Goal: Transaction & Acquisition: Purchase product/service

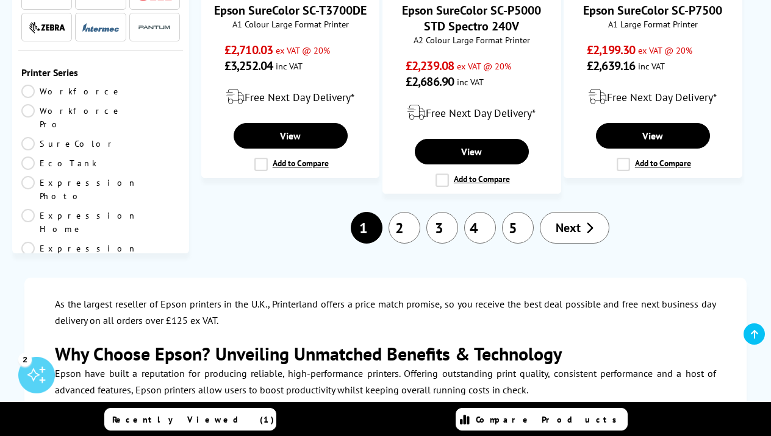
scroll to position [1637, 0]
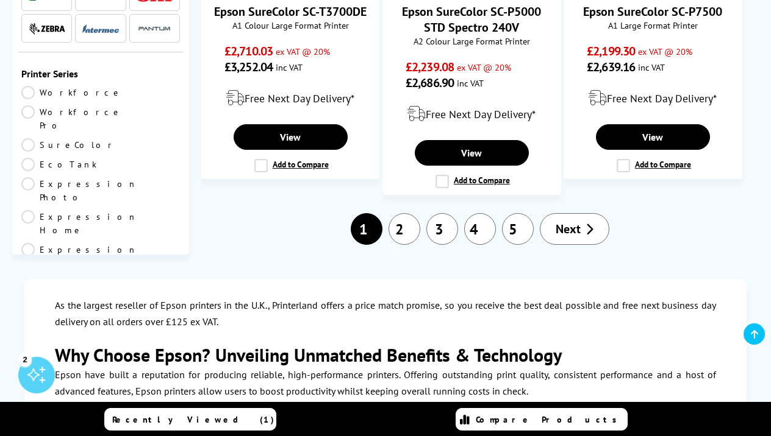
click at [475, 213] on link "4" at bounding box center [480, 229] width 32 height 32
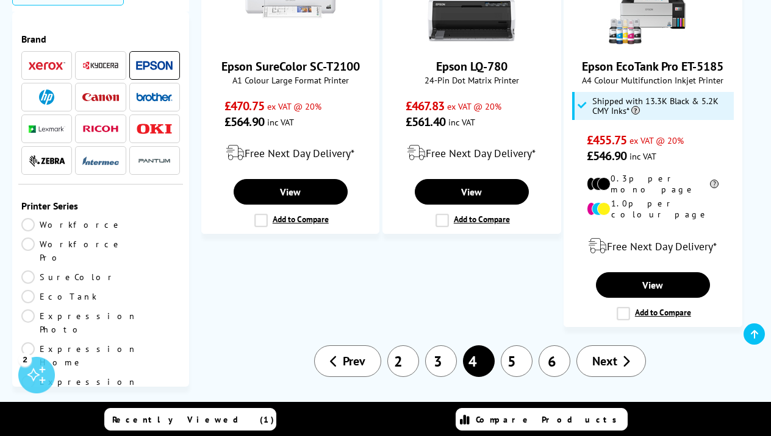
scroll to position [1951, 0]
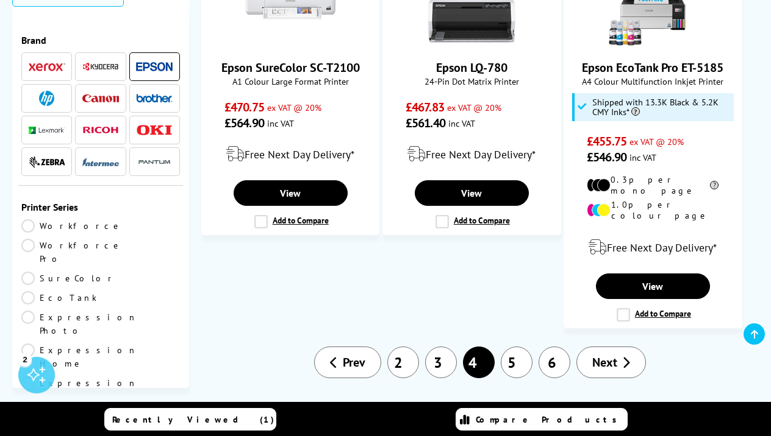
click at [525, 347] on link "5" at bounding box center [516, 363] width 32 height 32
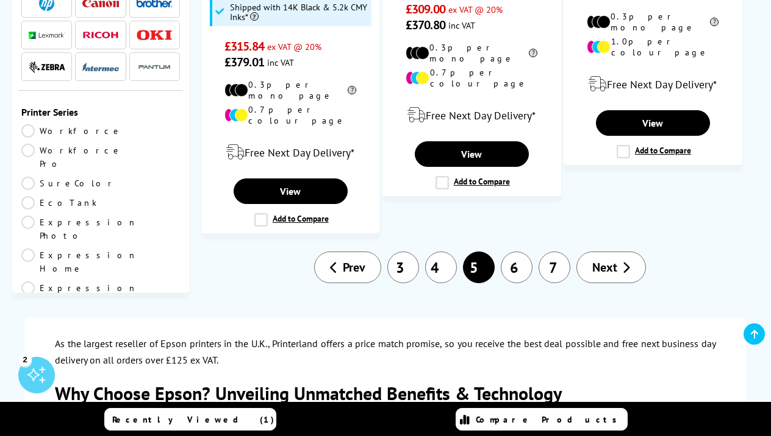
scroll to position [2207, 0]
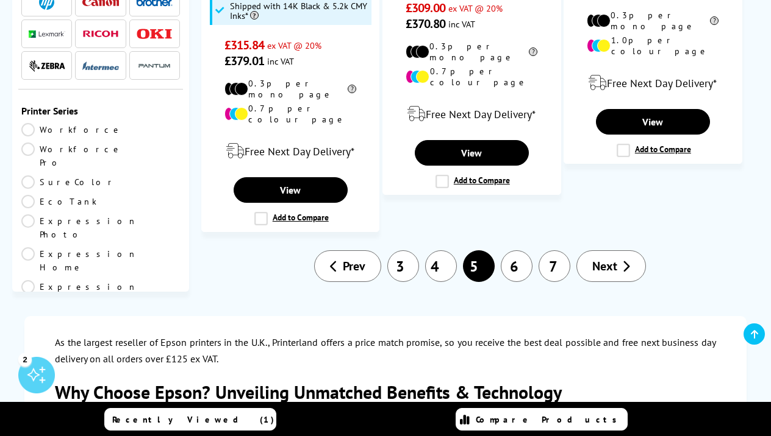
click at [446, 251] on link "4" at bounding box center [441, 267] width 32 height 32
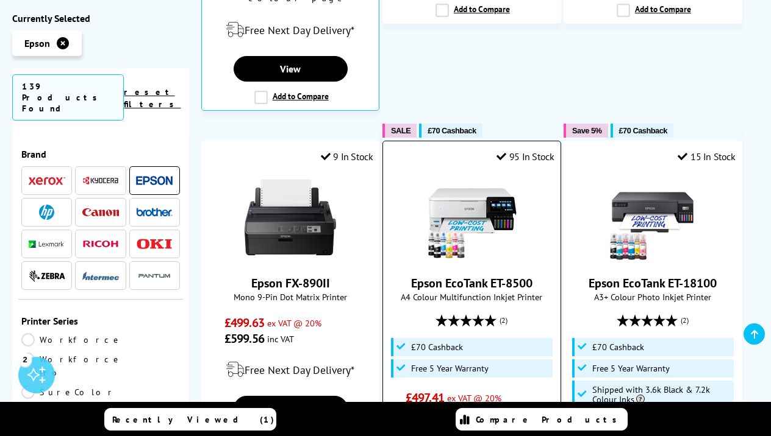
scroll to position [1217, 0]
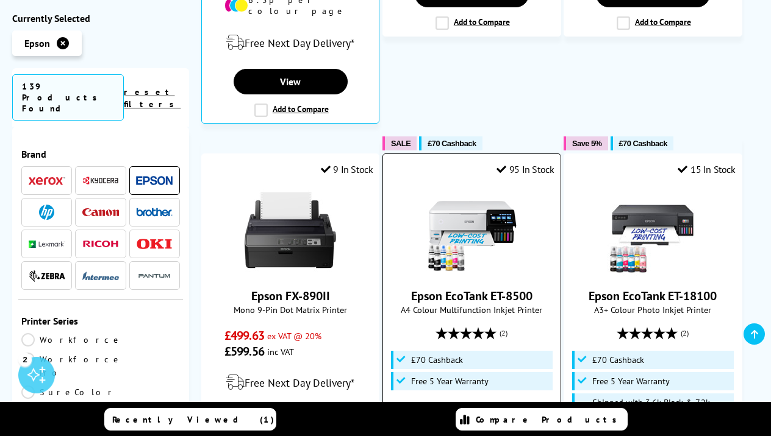
click at [449, 185] on img at bounding box center [471, 230] width 91 height 91
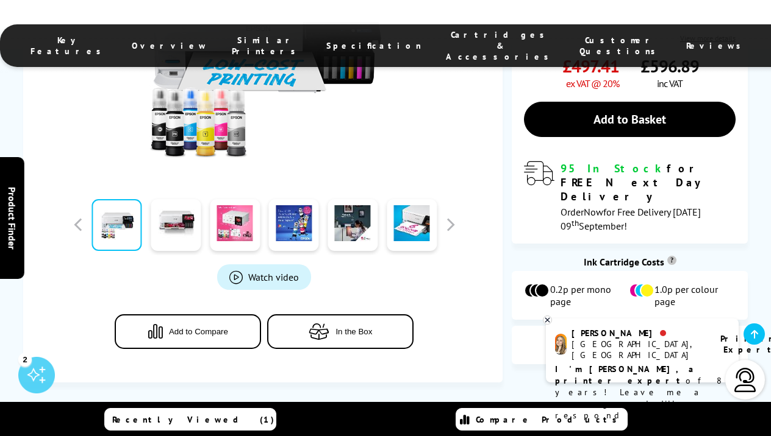
scroll to position [439, 0]
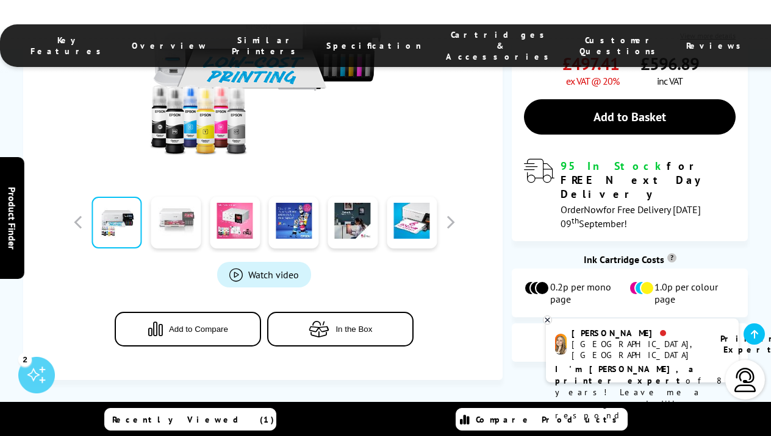
click at [172, 197] on link at bounding box center [176, 223] width 50 height 52
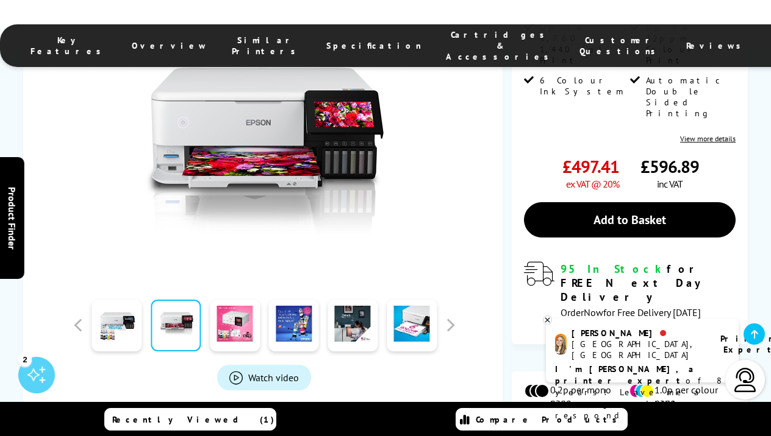
scroll to position [320, 0]
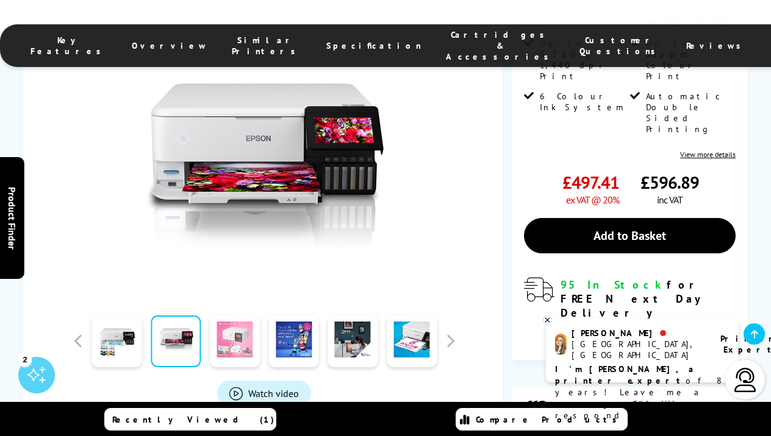
click at [226, 316] on link at bounding box center [235, 342] width 50 height 52
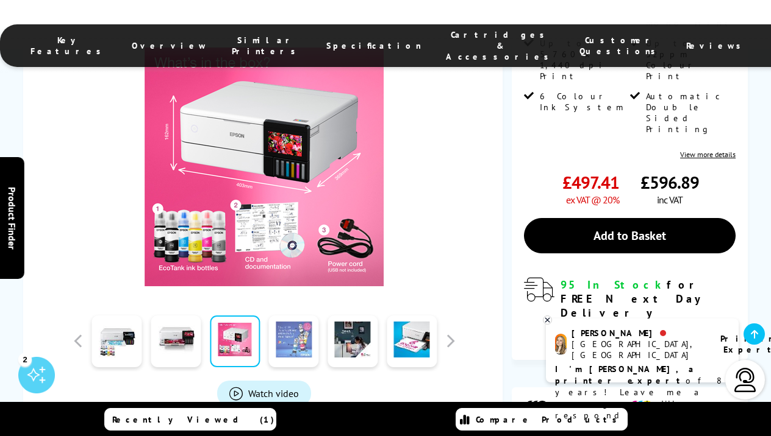
click at [291, 316] on link at bounding box center [294, 342] width 50 height 52
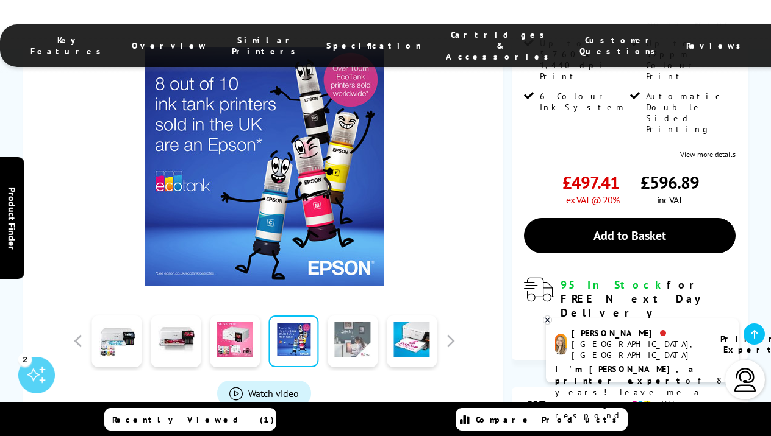
click at [343, 316] on link at bounding box center [352, 342] width 50 height 52
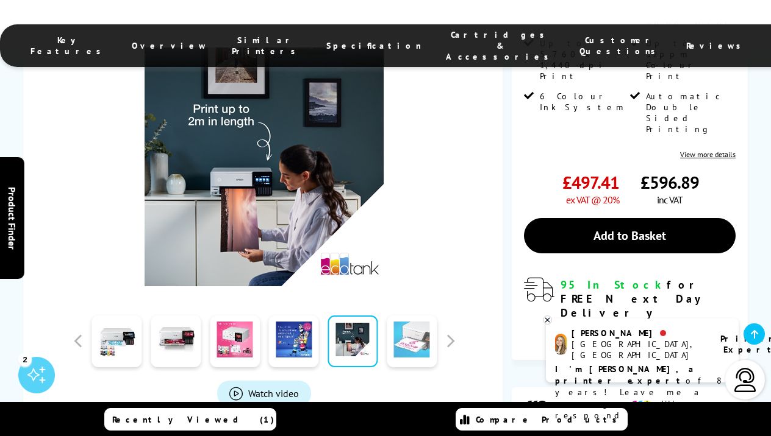
click at [413, 321] on link at bounding box center [411, 342] width 50 height 52
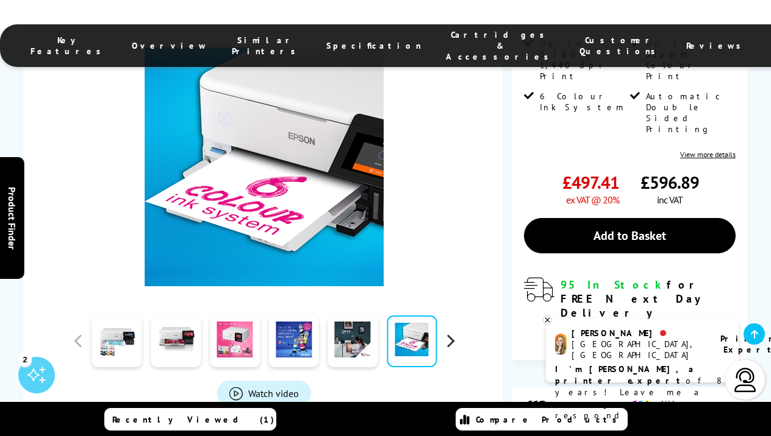
click at [451, 332] on button "button" at bounding box center [450, 341] width 18 height 18
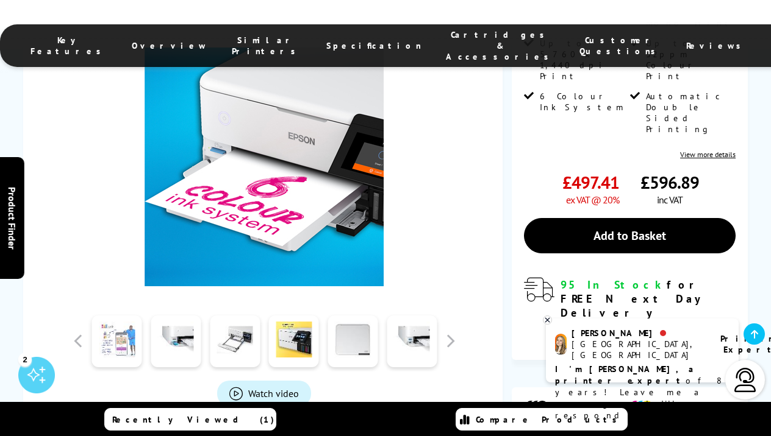
click at [119, 316] on link at bounding box center [117, 342] width 50 height 52
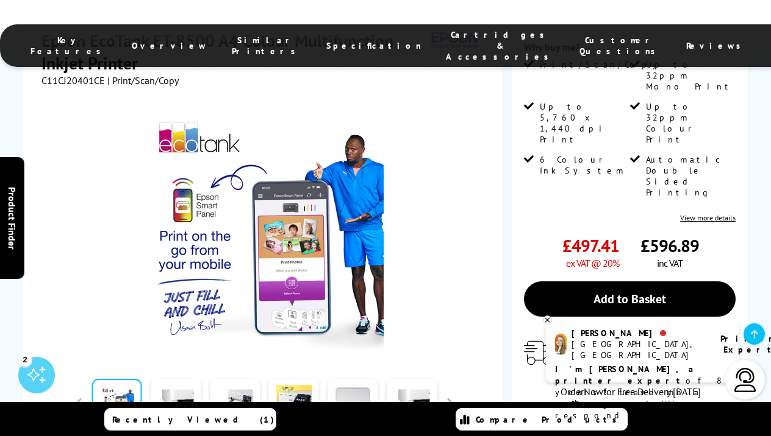
scroll to position [255, 0]
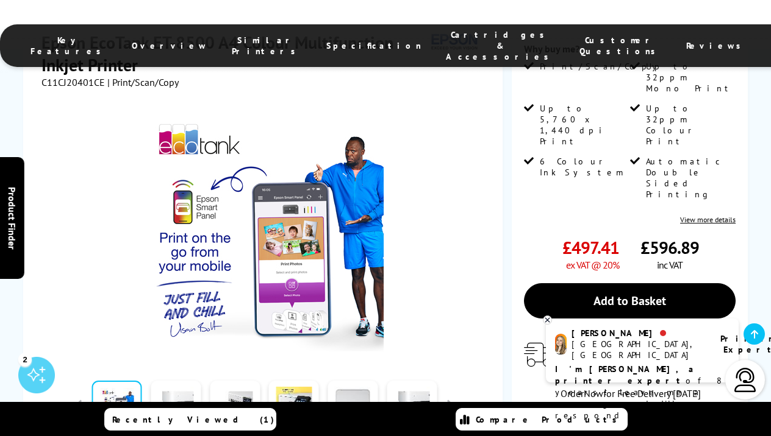
click at [172, 381] on link at bounding box center [176, 407] width 50 height 52
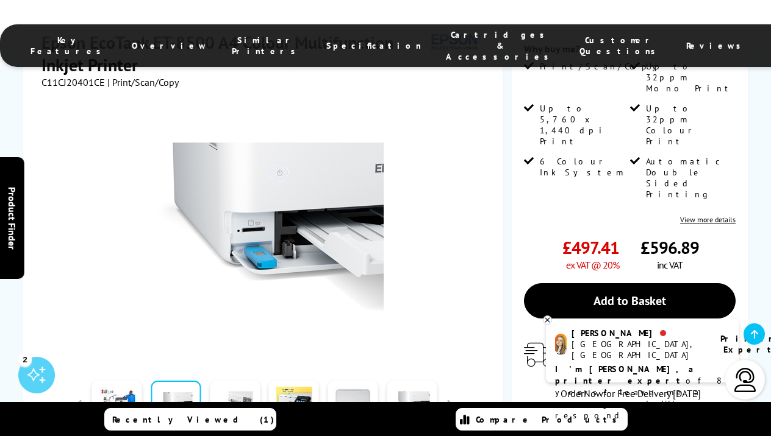
click at [247, 381] on link at bounding box center [235, 407] width 50 height 52
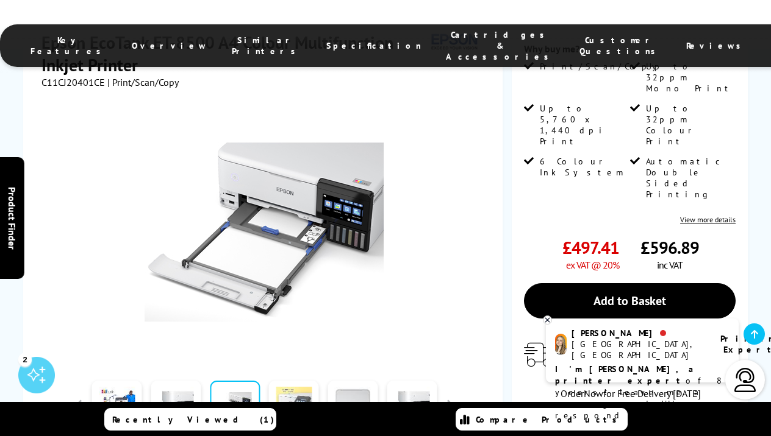
click at [287, 382] on link at bounding box center [294, 407] width 50 height 52
click at [299, 381] on link at bounding box center [294, 407] width 50 height 52
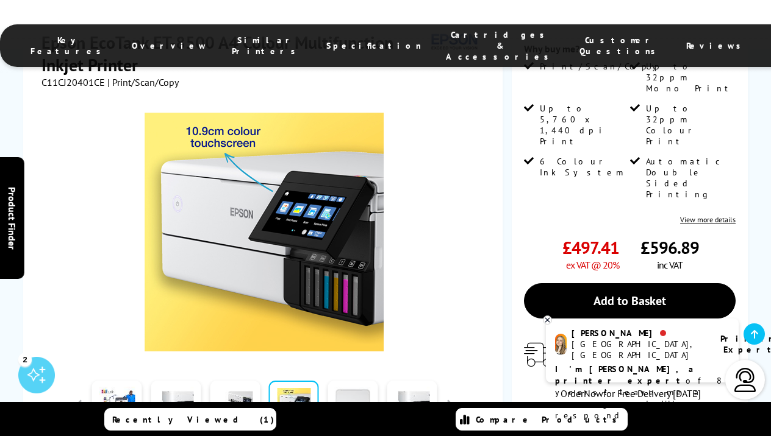
click at [351, 381] on link at bounding box center [352, 407] width 50 height 52
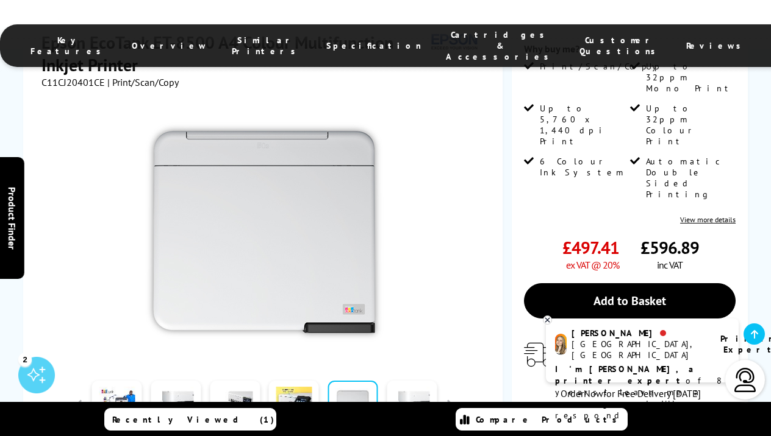
click at [409, 381] on link at bounding box center [411, 407] width 50 height 52
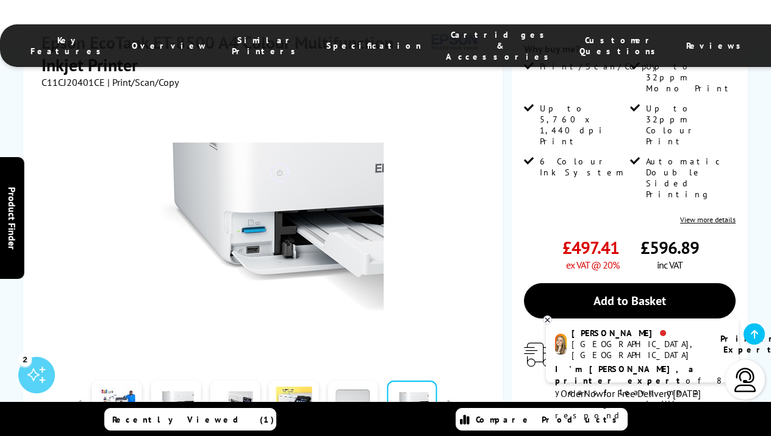
click at [461, 376] on div "Watch video Add to Compare In the Box" at bounding box center [264, 321] width 446 height 467
click at [450, 397] on button "button" at bounding box center [450, 406] width 18 height 18
click at [134, 381] on link at bounding box center [117, 407] width 50 height 52
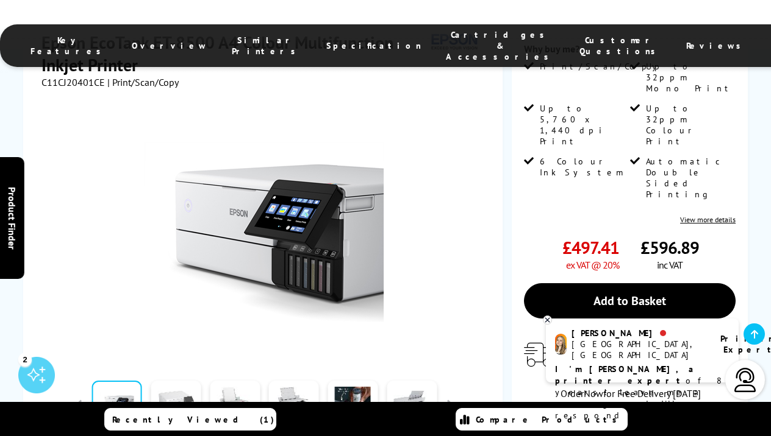
click at [185, 381] on link at bounding box center [176, 407] width 50 height 52
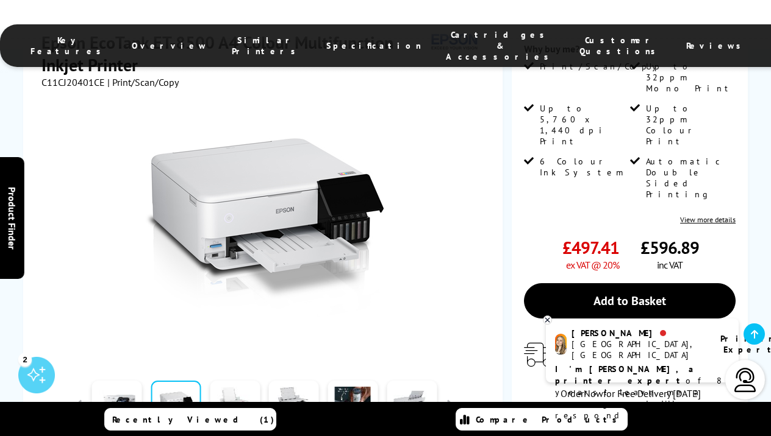
click at [230, 381] on link at bounding box center [235, 407] width 50 height 52
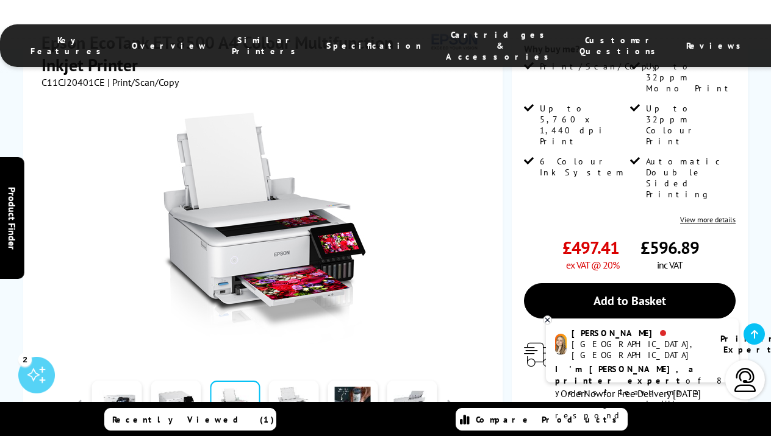
click at [287, 382] on link at bounding box center [294, 407] width 50 height 52
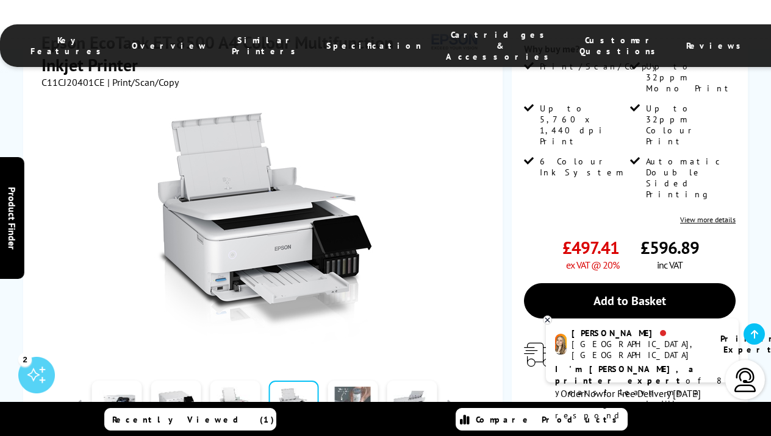
click at [340, 390] on link at bounding box center [352, 407] width 50 height 52
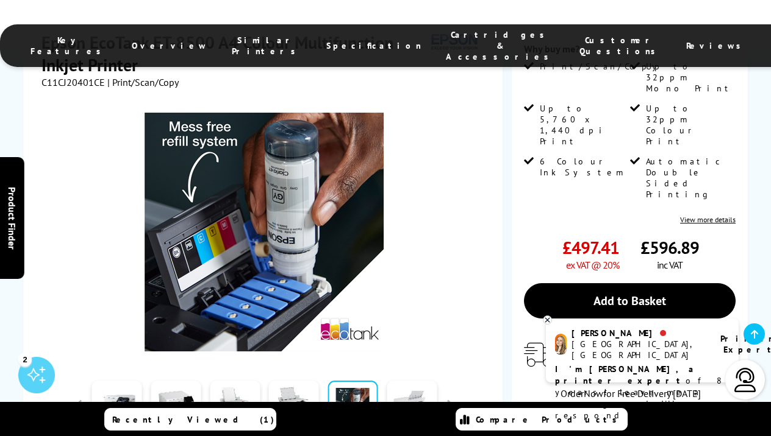
click at [423, 381] on link at bounding box center [411, 407] width 50 height 52
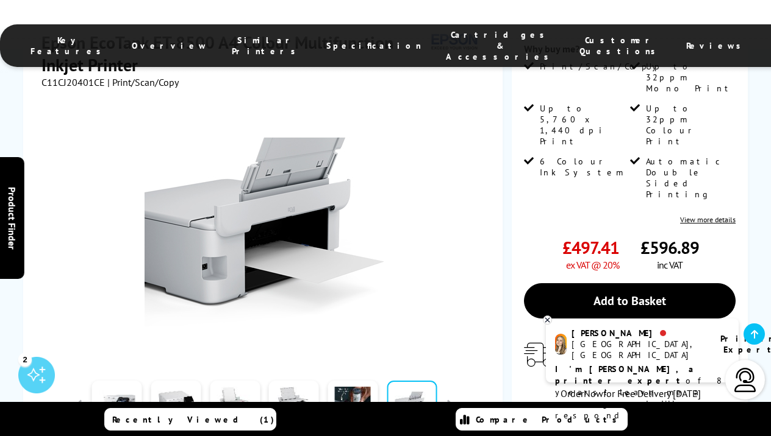
click at [462, 377] on div "Watch video Add to Compare In the Box" at bounding box center [264, 321] width 446 height 467
click at [451, 397] on button "button" at bounding box center [450, 406] width 18 height 18
click at [420, 381] on link at bounding box center [411, 407] width 50 height 52
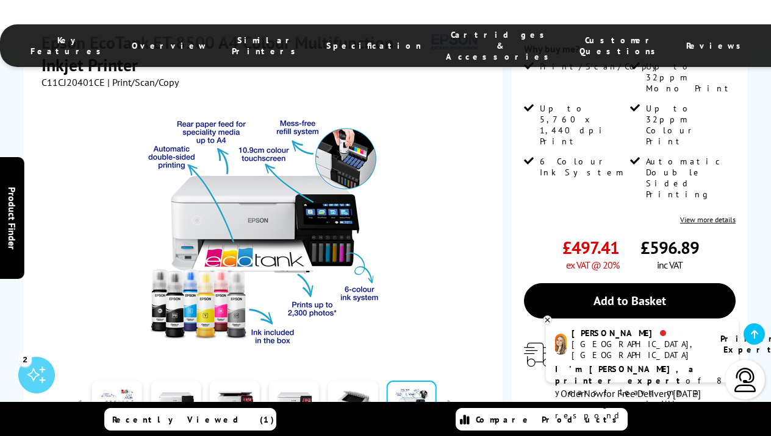
click at [471, 350] on div "Watch video Add to Compare In the Box" at bounding box center [264, 321] width 446 height 467
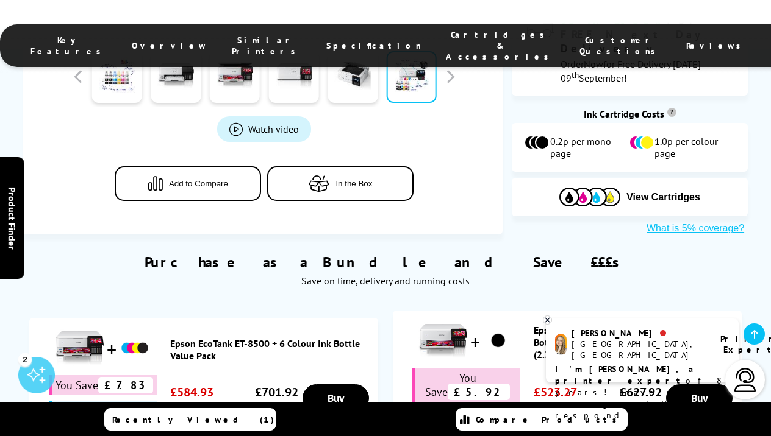
scroll to position [640, 0]
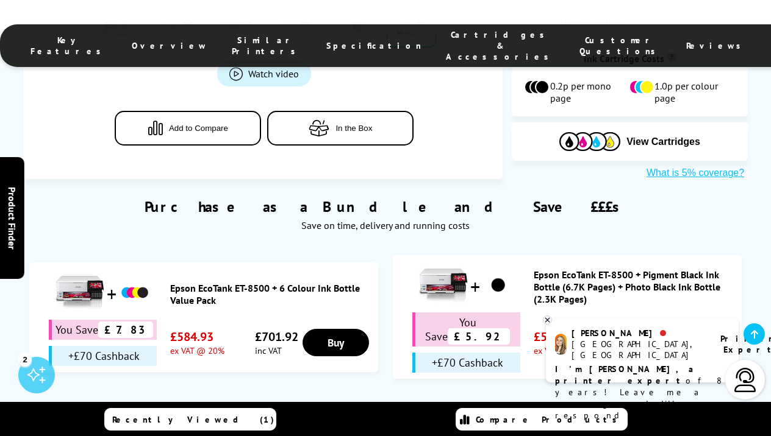
click at [545, 323] on icon at bounding box center [547, 320] width 8 height 9
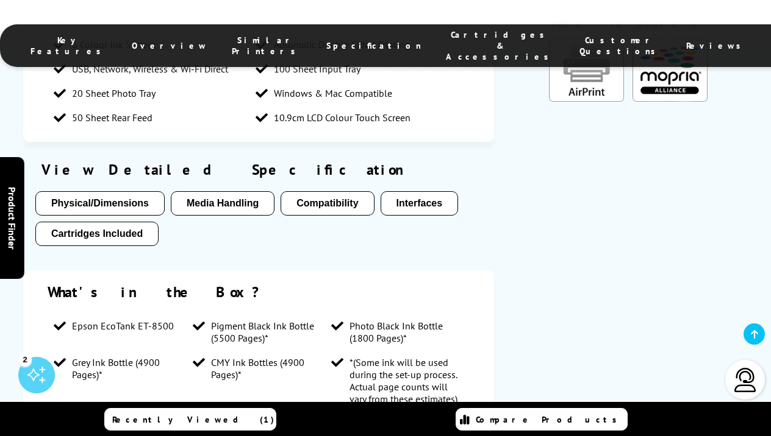
scroll to position [1115, 0]
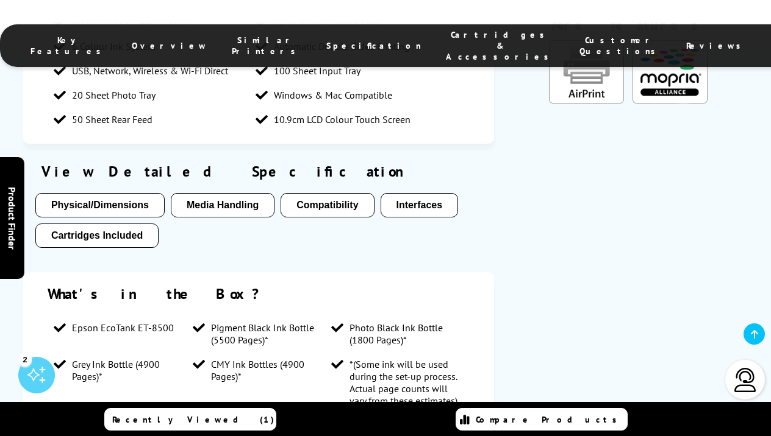
click at [237, 193] on button "Media Handling" at bounding box center [223, 205] width 104 height 24
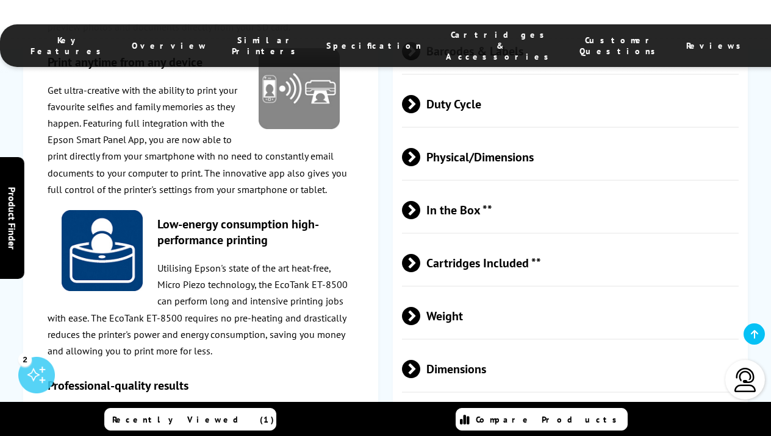
scroll to position [2867, 0]
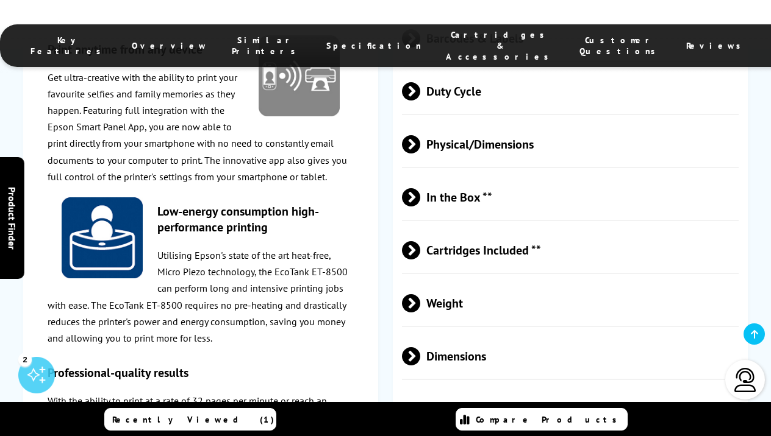
click at [420, 241] on span at bounding box center [420, 250] width 0 height 18
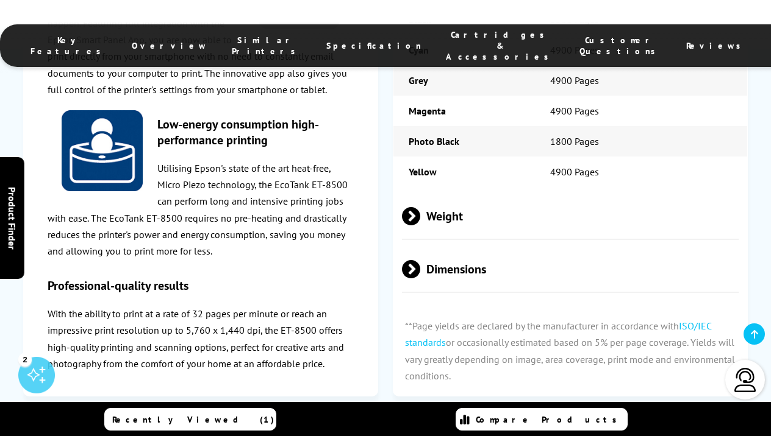
scroll to position [3097, 0]
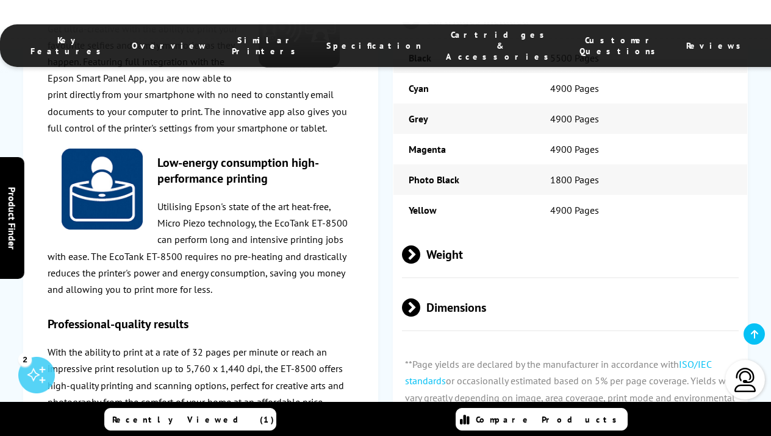
click at [420, 299] on span at bounding box center [420, 308] width 0 height 18
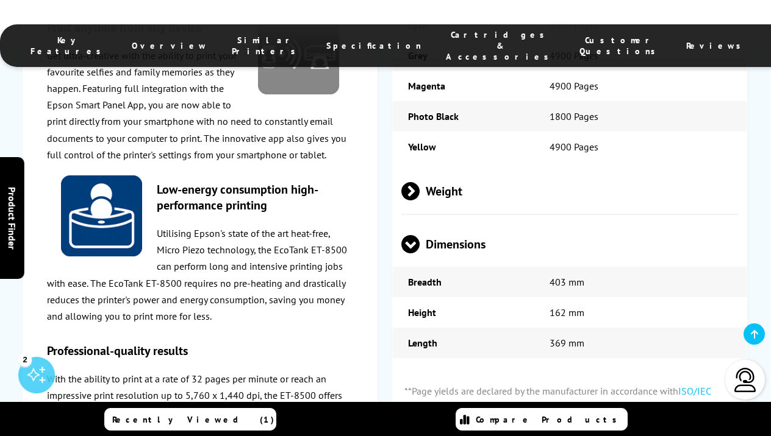
scroll to position [3161, 0]
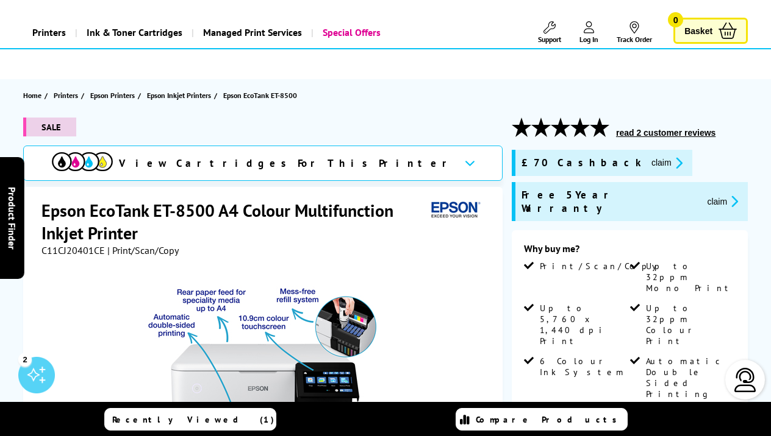
scroll to position [38, 0]
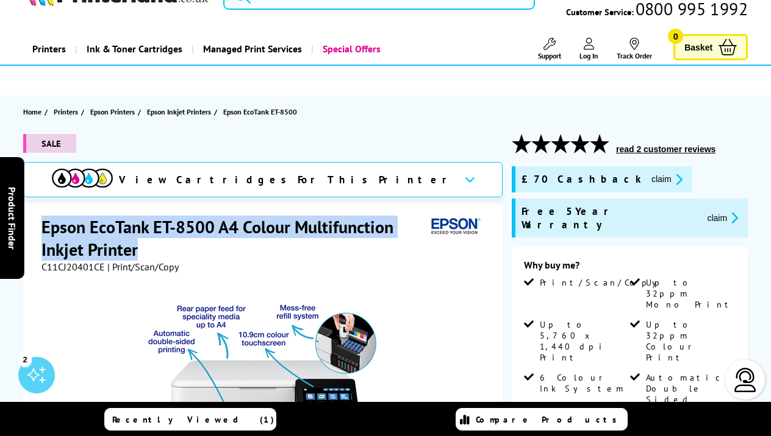
drag, startPoint x: 144, startPoint y: 250, endPoint x: 37, endPoint y: 207, distance: 115.7
copy h1 "Epson EcoTank ET-8500 A4 Colour Multifunction Inkjet Printer"
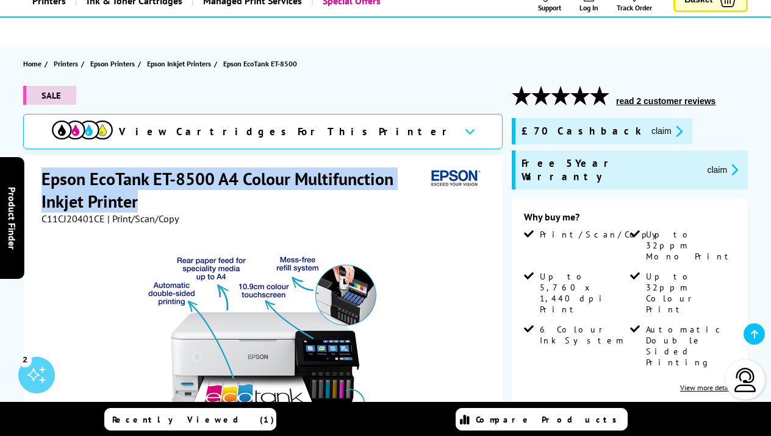
scroll to position [77, 0]
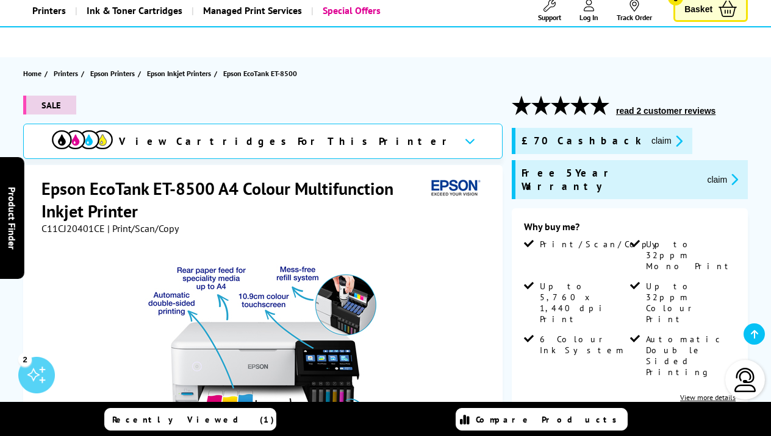
click at [505, 200] on div "SALE View Cartridges For This Printer Epson EcoTank ET-8500 A4 Colour Multifunc…" at bounding box center [385, 419] width 771 height 647
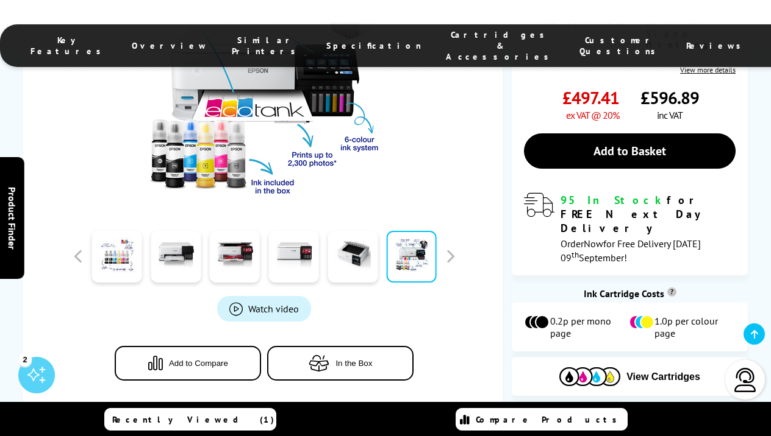
scroll to position [408, 0]
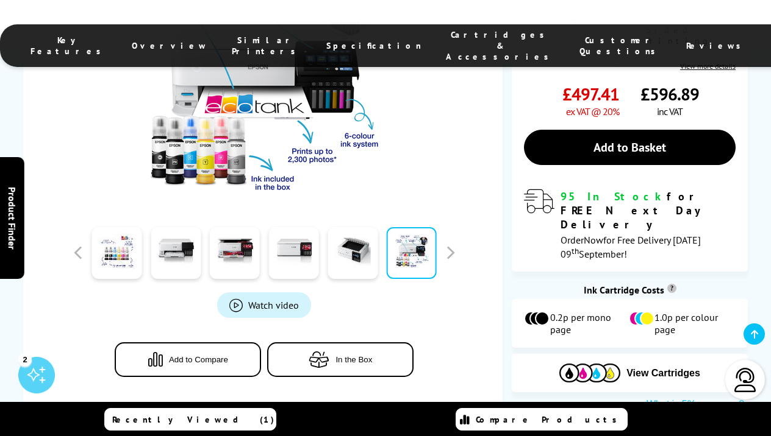
click at [505, 200] on div "SALE View Cartridges For This Printer Epson EcoTank ET-8500 A4 Colour Multifunc…" at bounding box center [385, 87] width 771 height 647
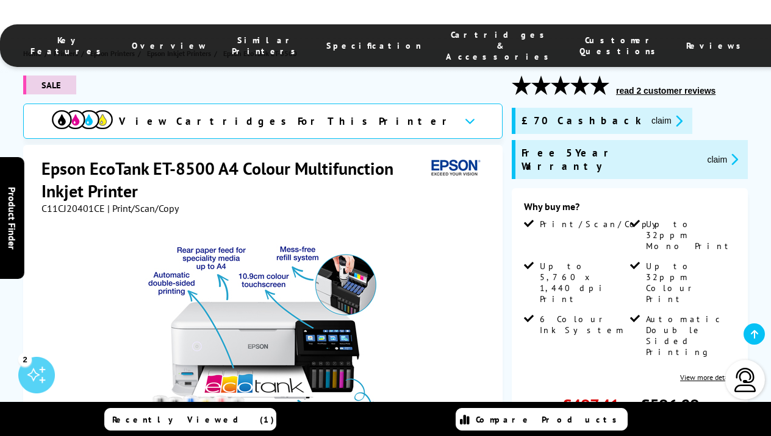
scroll to position [447, 0]
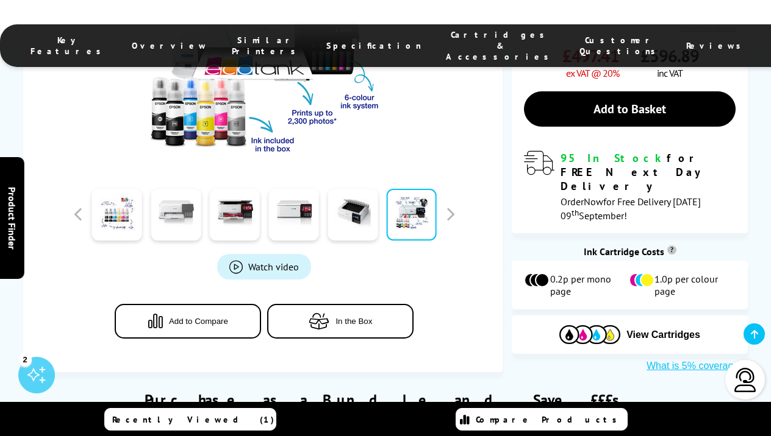
click at [183, 189] on link at bounding box center [176, 215] width 50 height 52
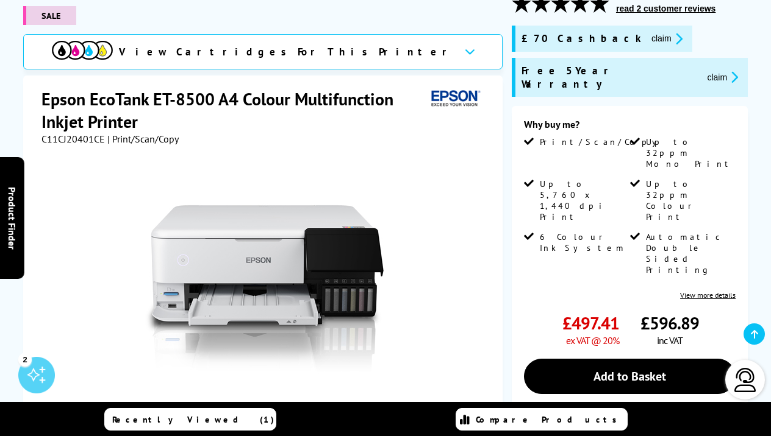
scroll to position [340, 0]
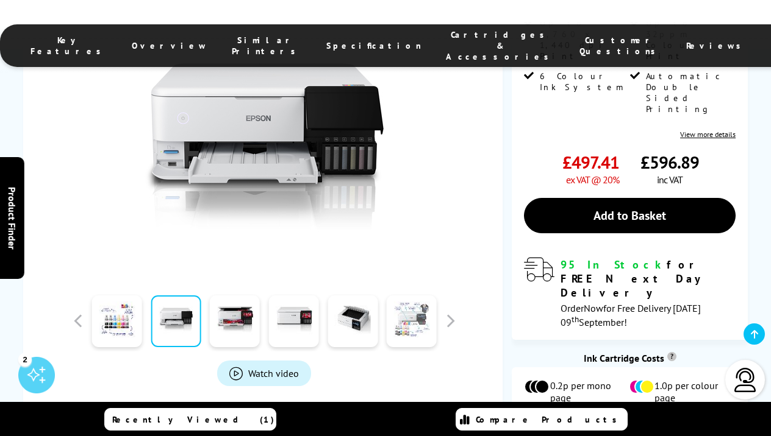
click at [415, 296] on link at bounding box center [411, 322] width 50 height 52
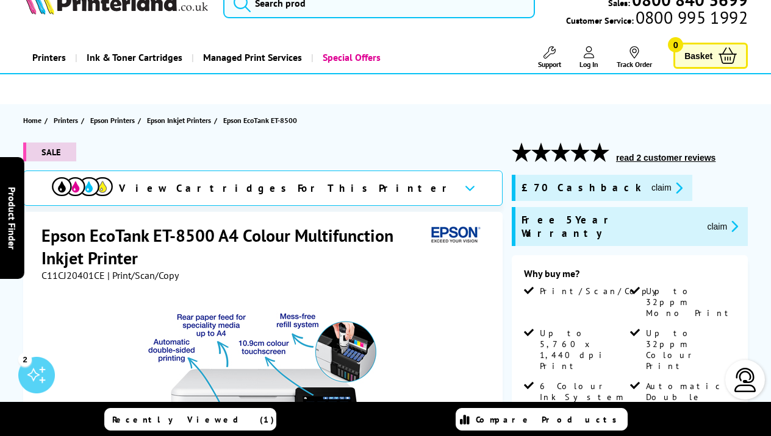
scroll to position [0, 0]
